Goal: Information Seeking & Learning: Learn about a topic

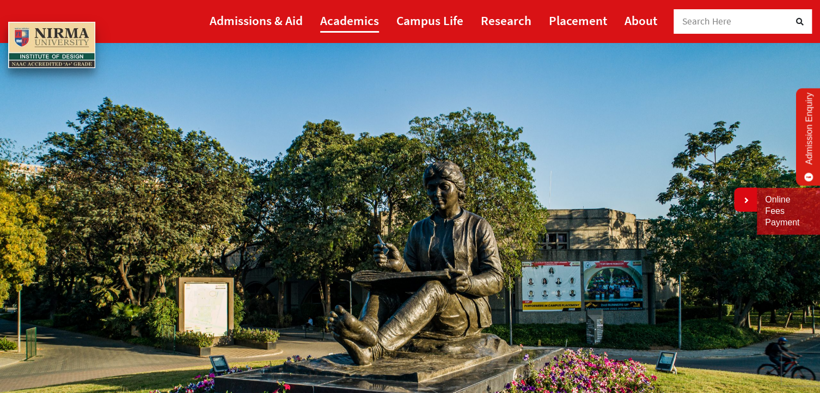
click at [367, 22] on link "Academics" at bounding box center [349, 20] width 59 height 25
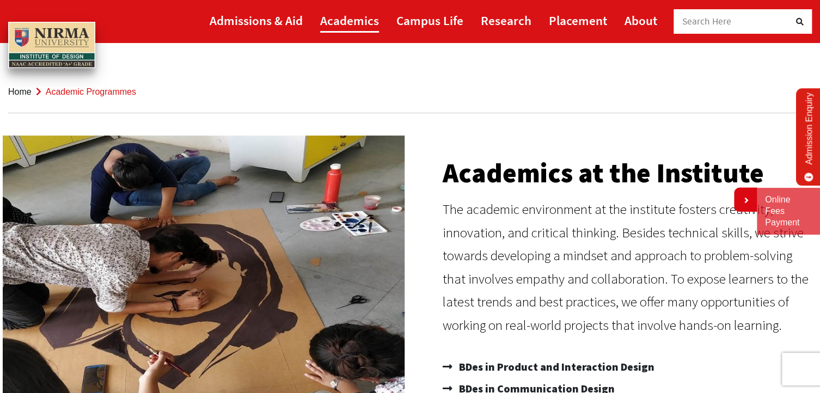
click at [344, 31] on link "Academics" at bounding box center [349, 20] width 59 height 25
click at [111, 94] on span "Academic Programmes" at bounding box center [91, 91] width 90 height 9
click at [49, 88] on span "Academic Programmes" at bounding box center [91, 91] width 90 height 9
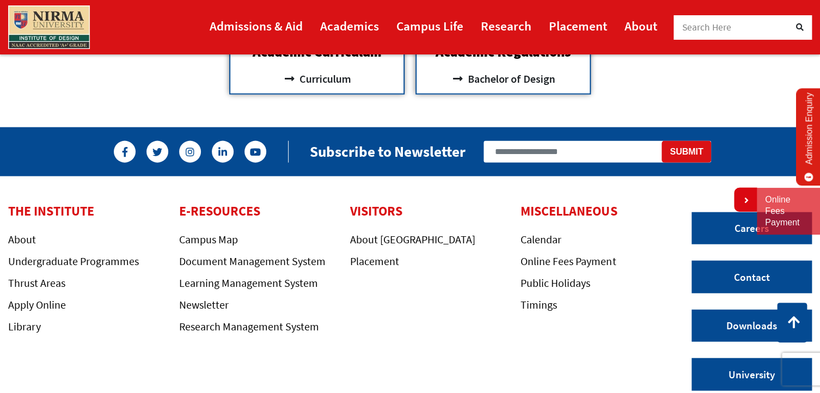
scroll to position [1137, 0]
